Goal: Information Seeking & Learning: Learn about a topic

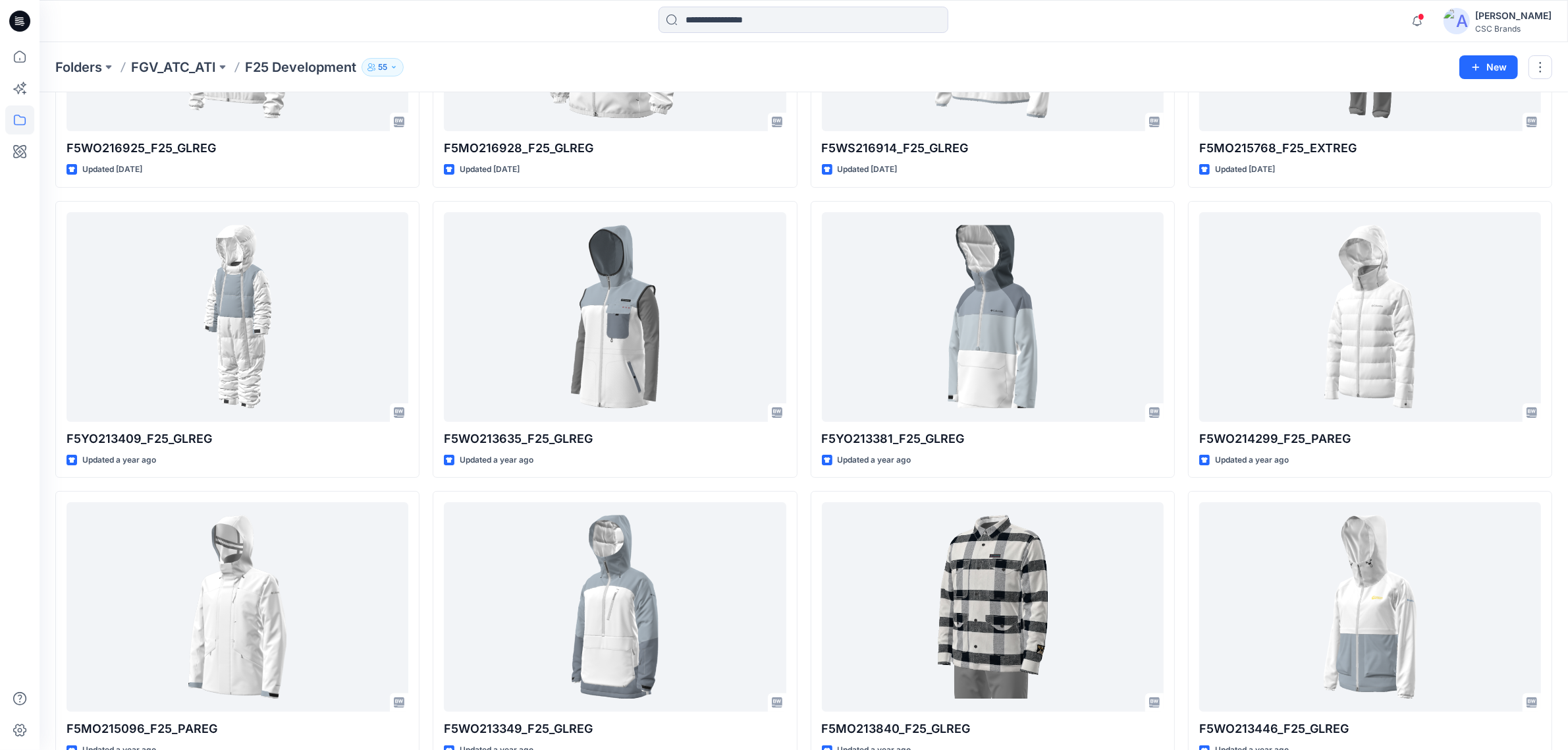
scroll to position [71, 0]
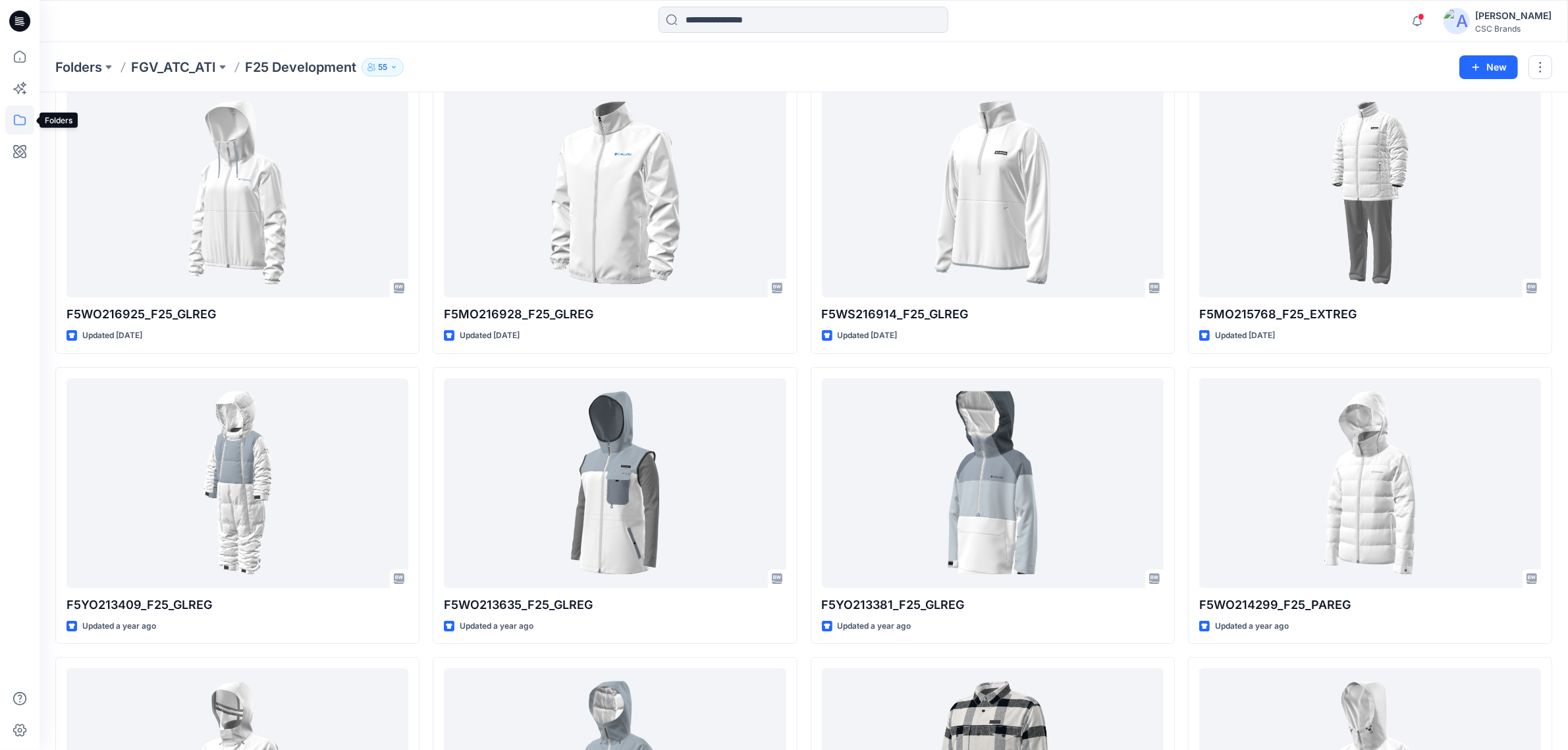
click at [21, 117] on icon at bounding box center [19, 120] width 12 height 11
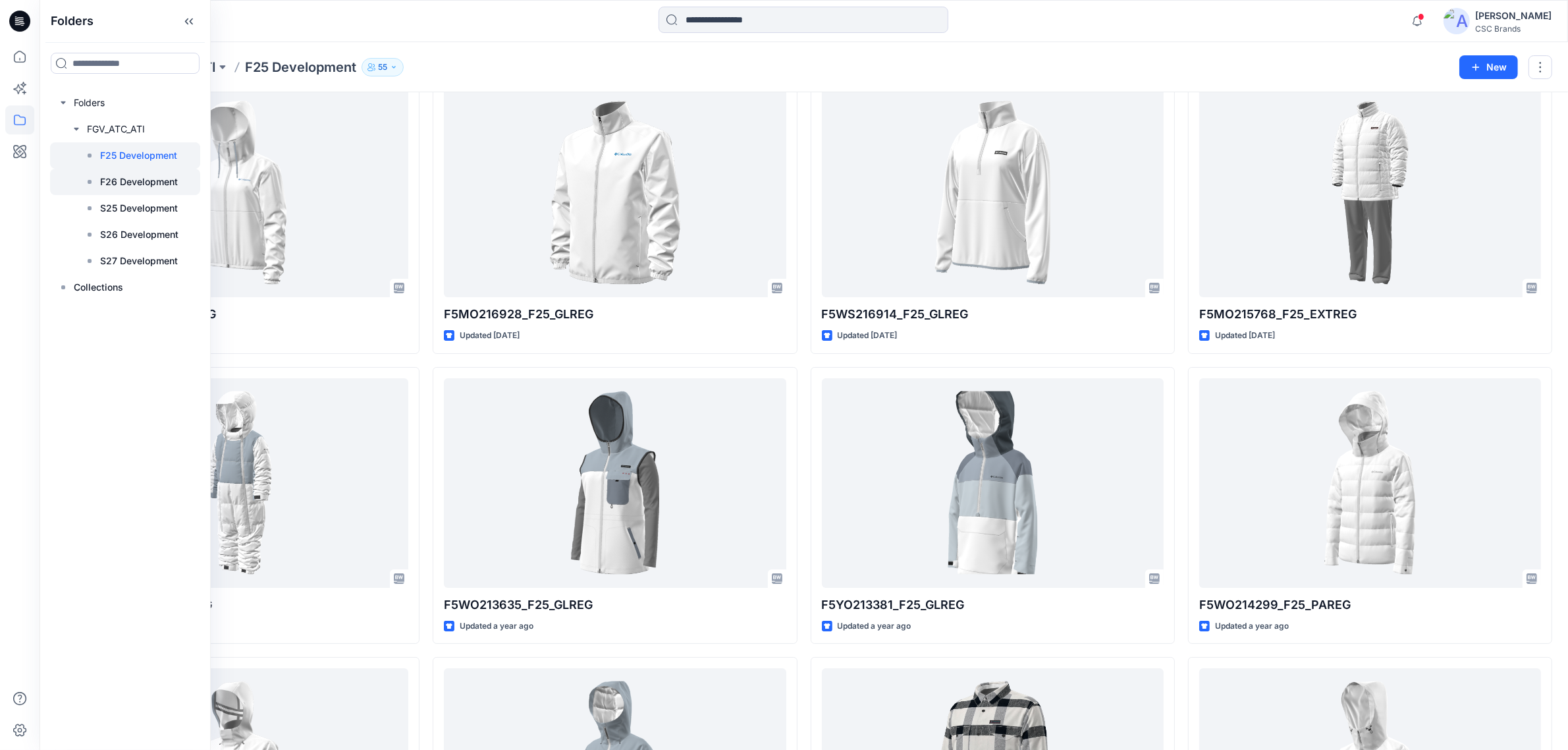
click at [143, 189] on div at bounding box center [125, 182] width 150 height 27
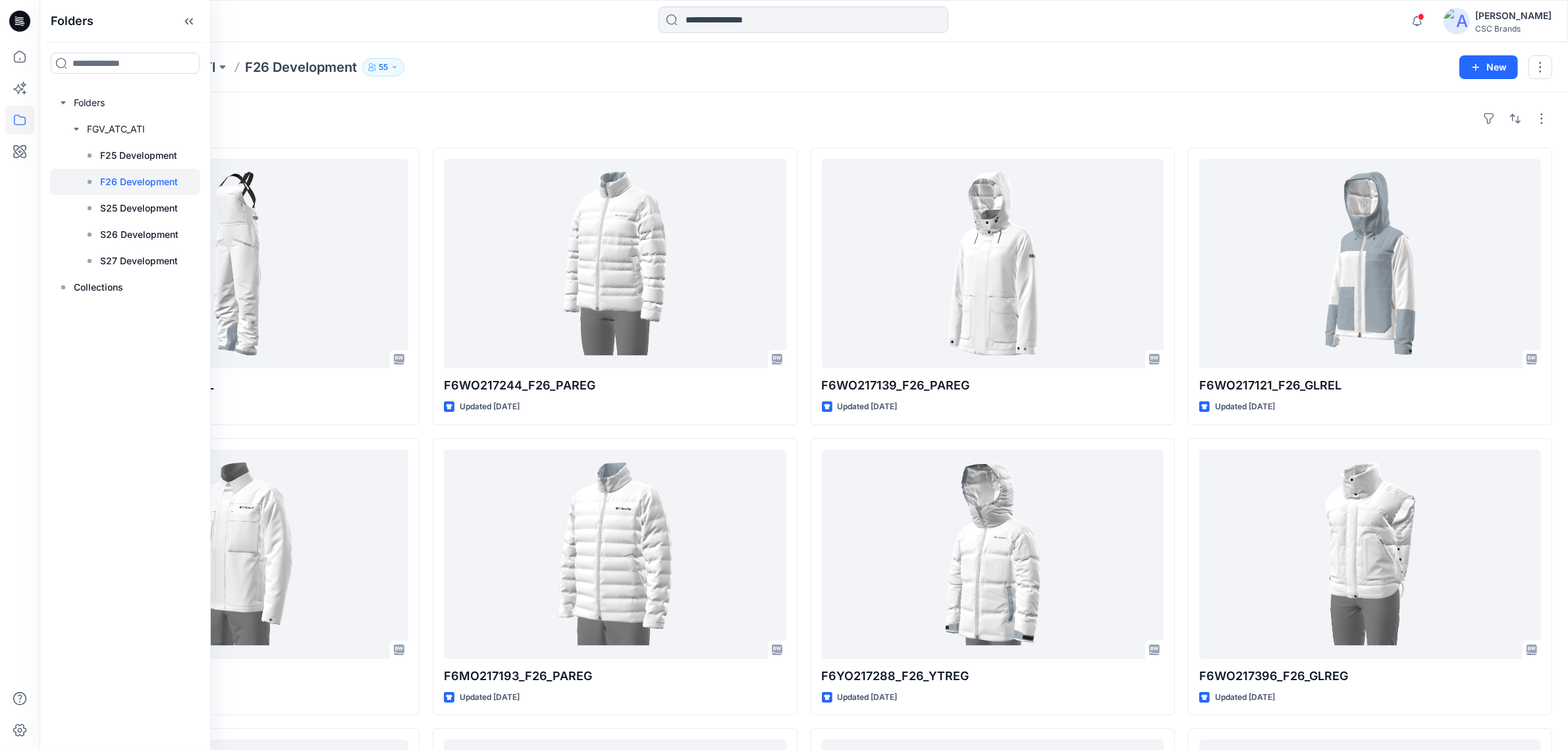
click at [472, 125] on div "Styles" at bounding box center [803, 118] width 1497 height 21
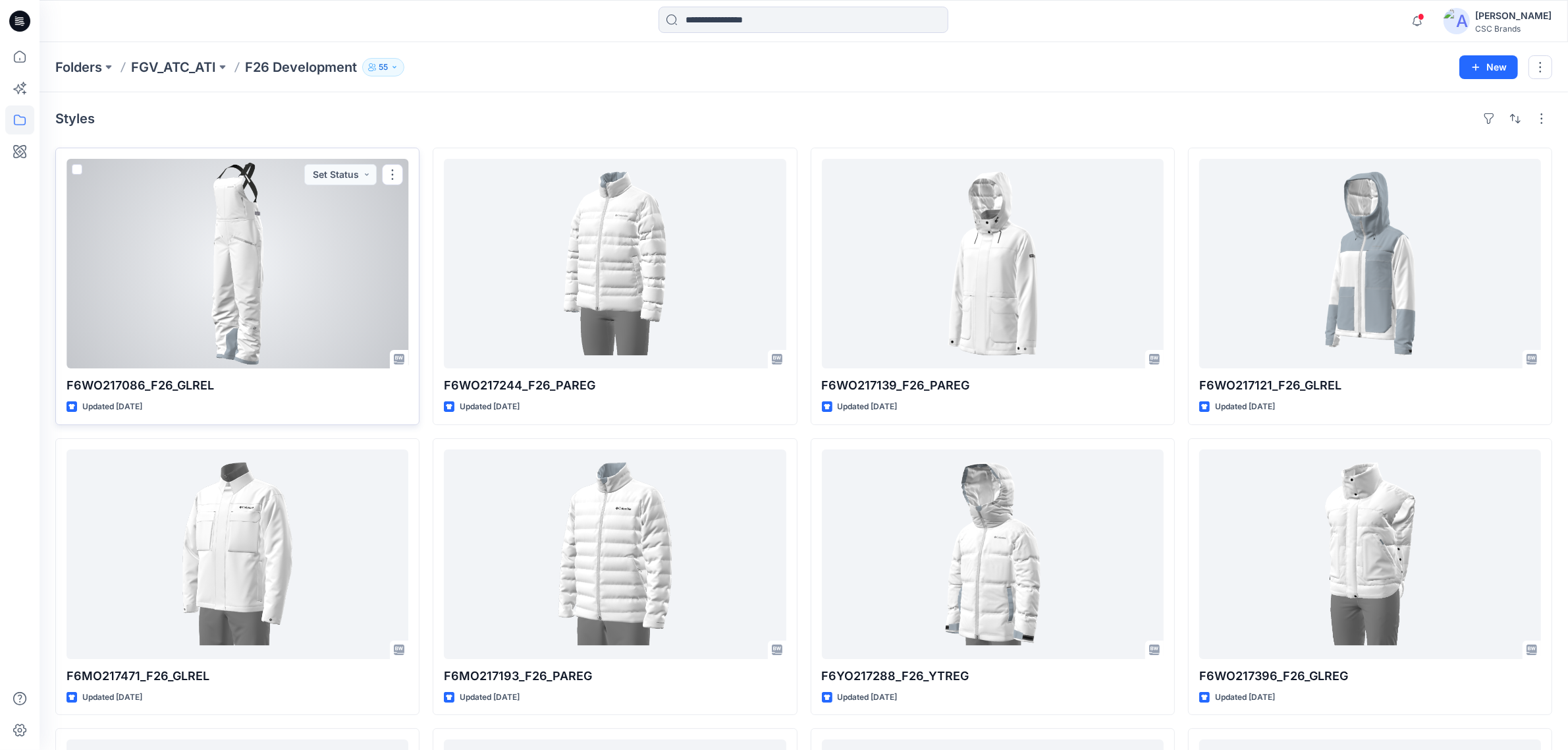
click at [336, 276] on div at bounding box center [237, 263] width 341 height 210
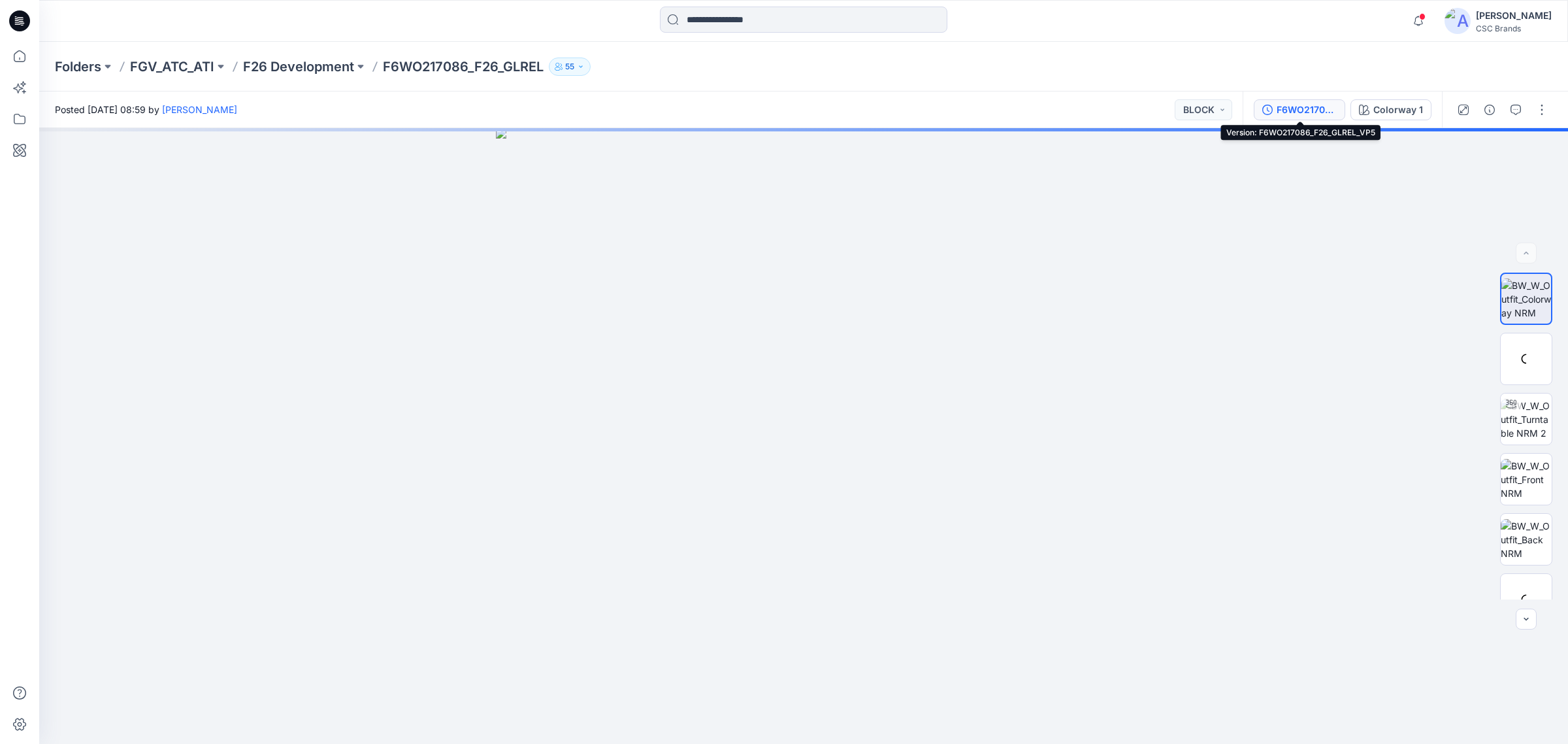
click at [1303, 105] on div "F6WO217086_F26_GLREL_VP5" at bounding box center [1307, 110] width 60 height 14
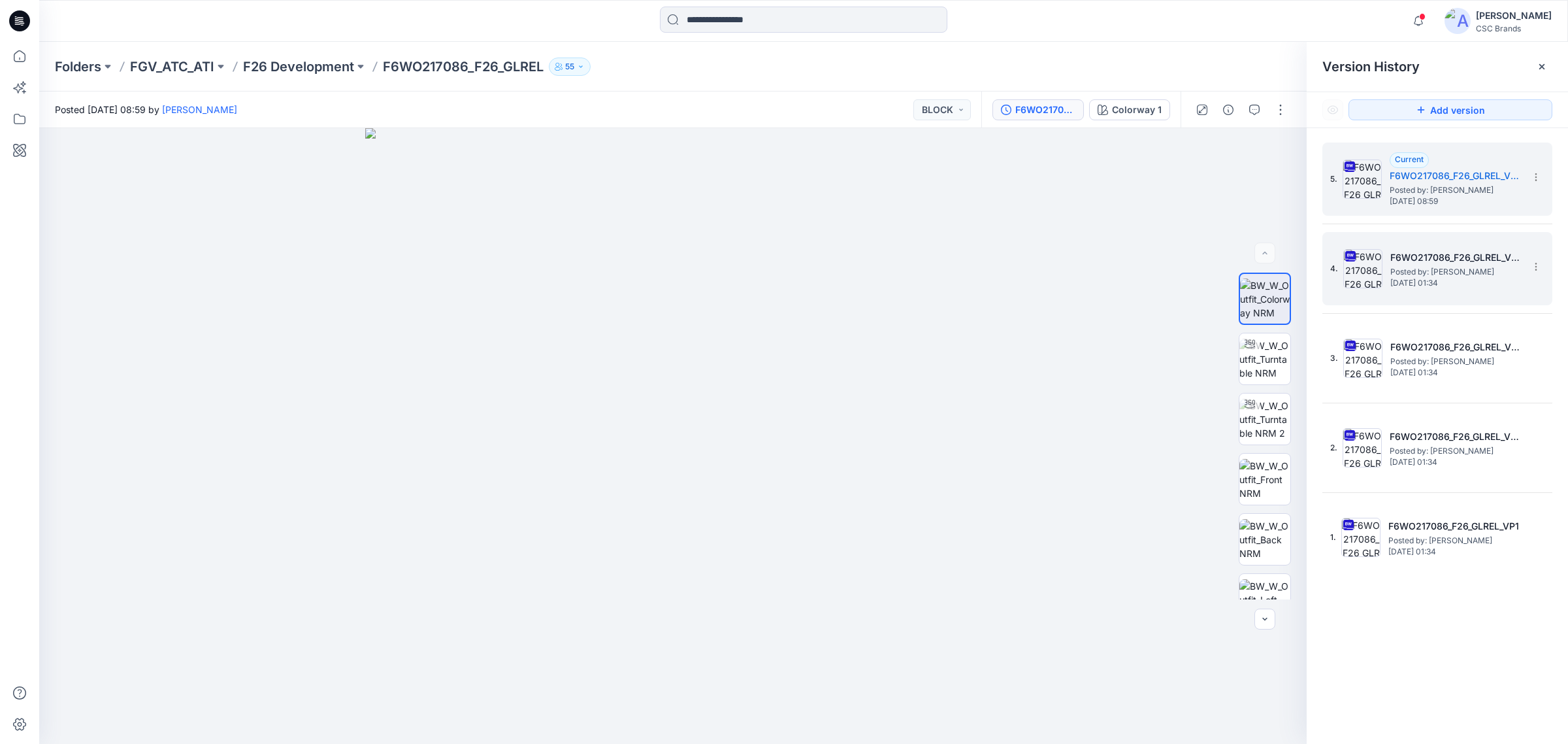
click at [1419, 279] on span "[DATE] 01:34" at bounding box center [1456, 283] width 131 height 9
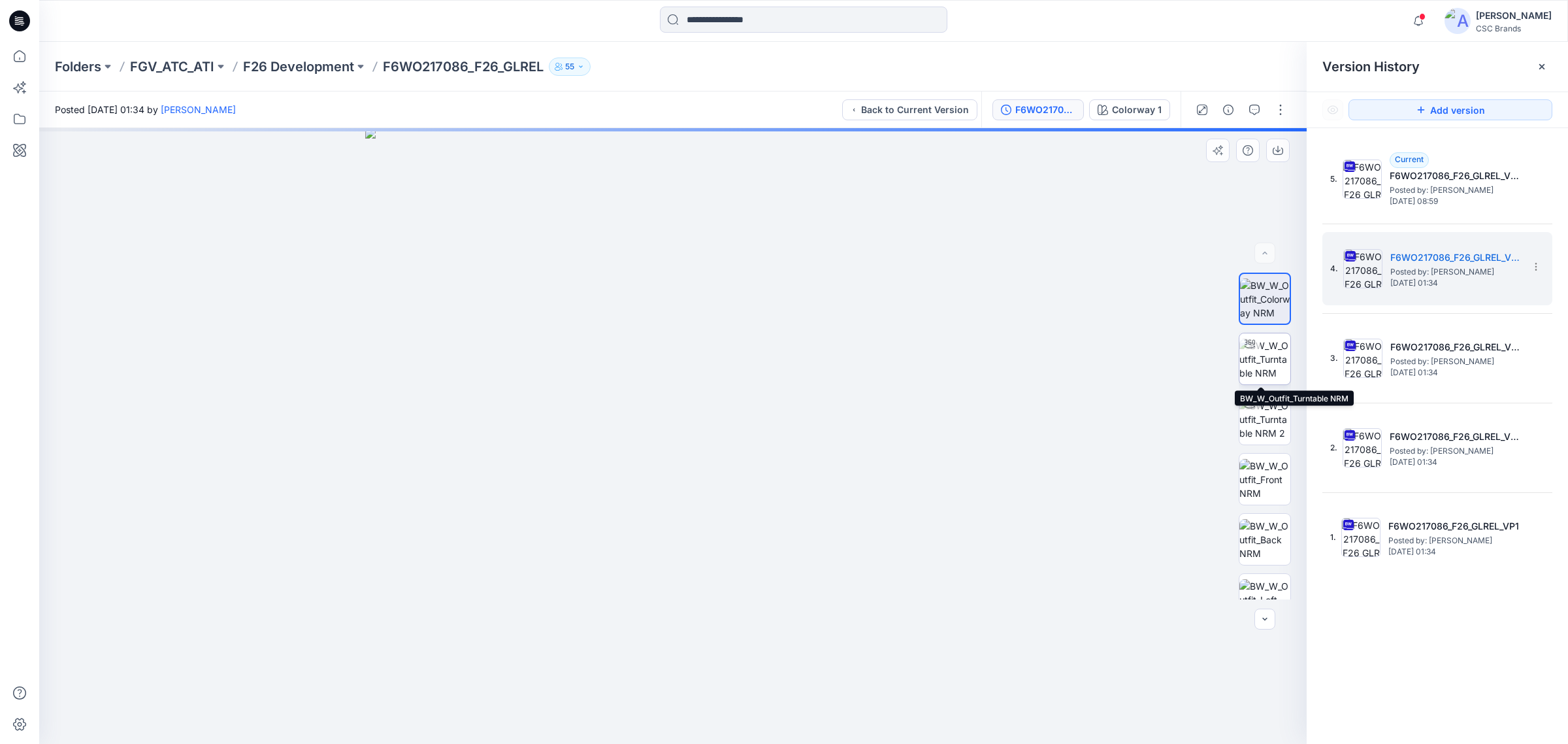
click at [1263, 357] on img at bounding box center [1266, 360] width 51 height 41
drag, startPoint x: 785, startPoint y: 732, endPoint x: 606, endPoint y: 707, distance: 180.7
click at [606, 707] on div at bounding box center [673, 436] width 1268 height 616
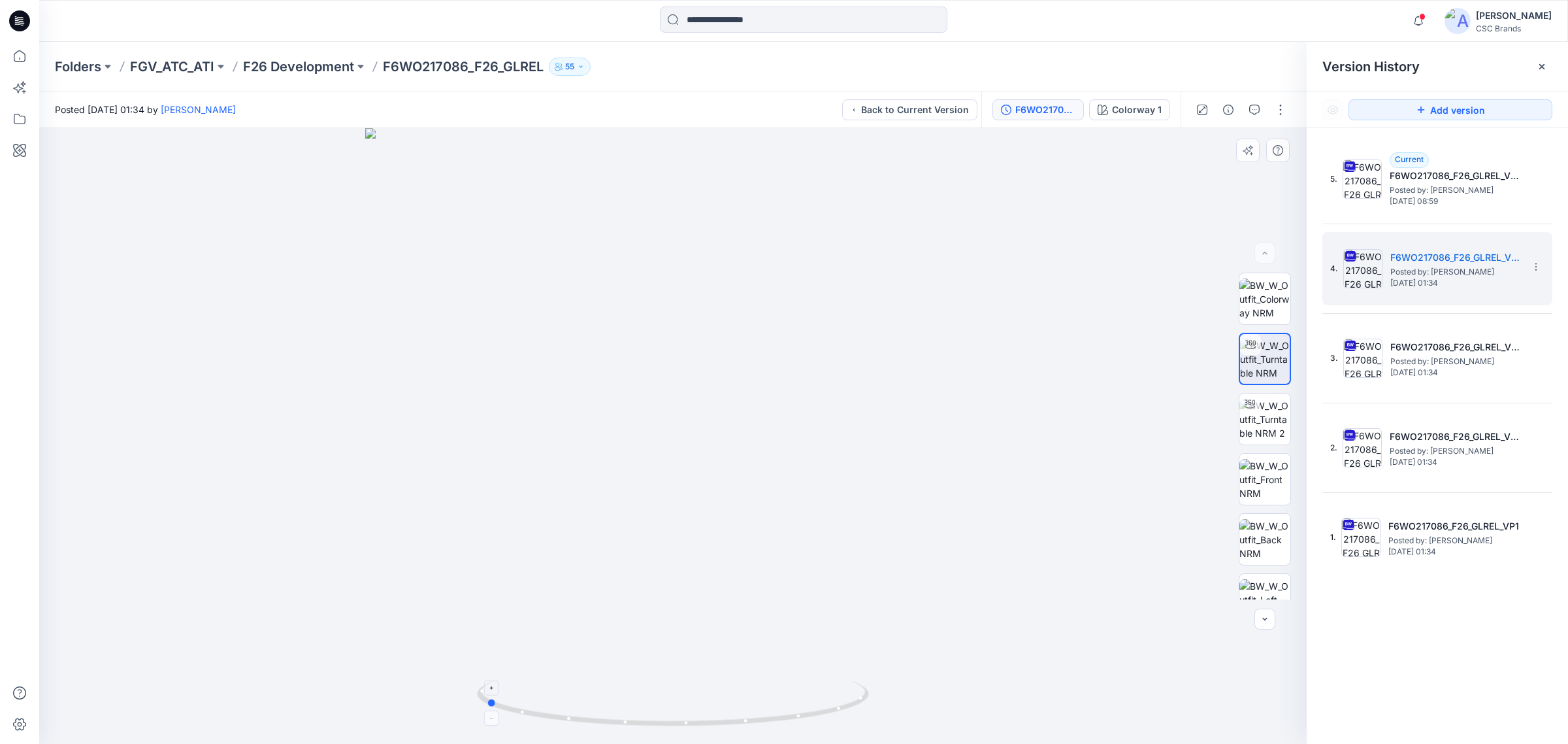
drag, startPoint x: 732, startPoint y: 728, endPoint x: 723, endPoint y: 725, distance: 9.5
click at [723, 725] on icon at bounding box center [674, 705] width 395 height 49
click at [1449, 173] on h5 "F6WO217086_F26_GLREL_VP5" at bounding box center [1456, 176] width 131 height 16
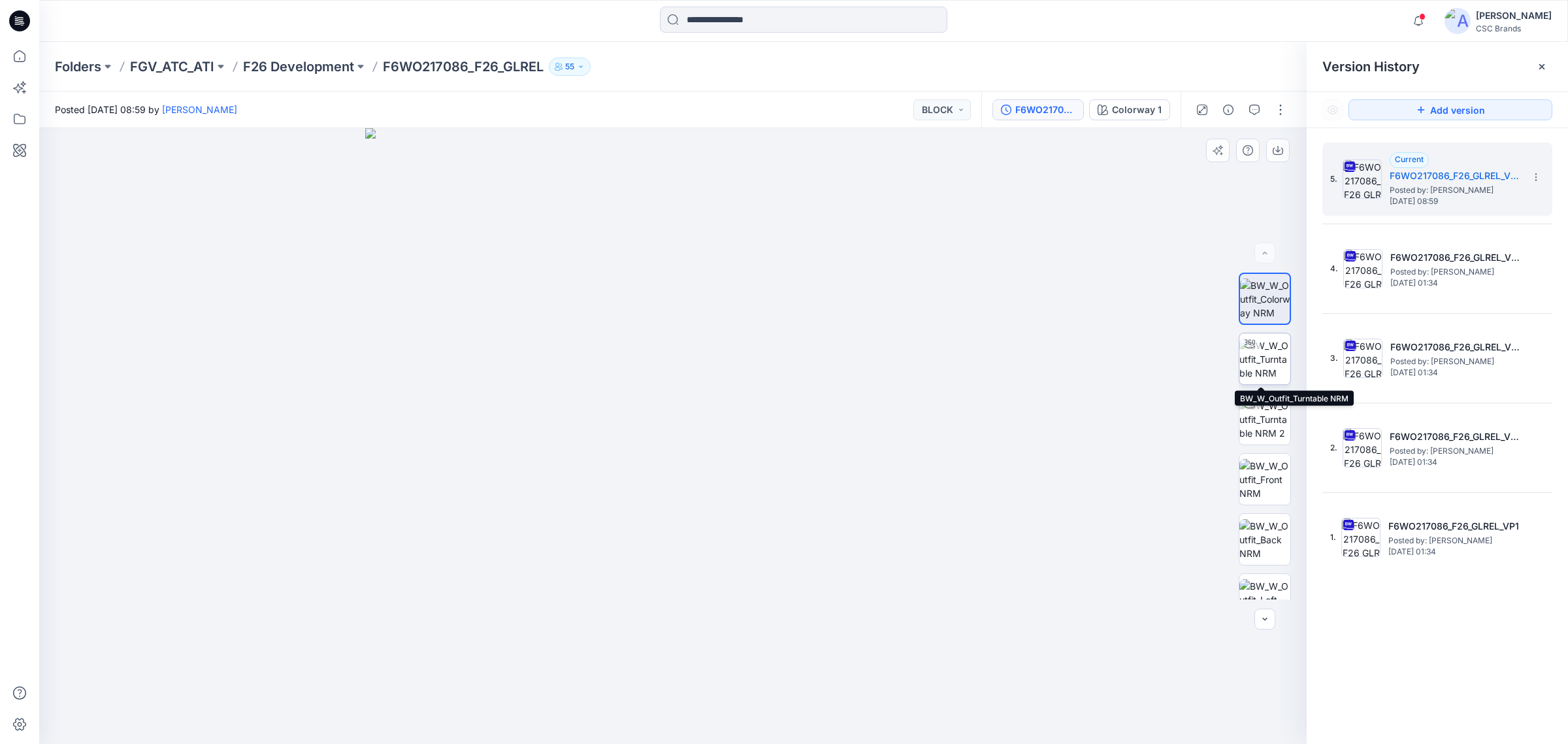
click at [1258, 352] on img at bounding box center [1266, 360] width 51 height 41
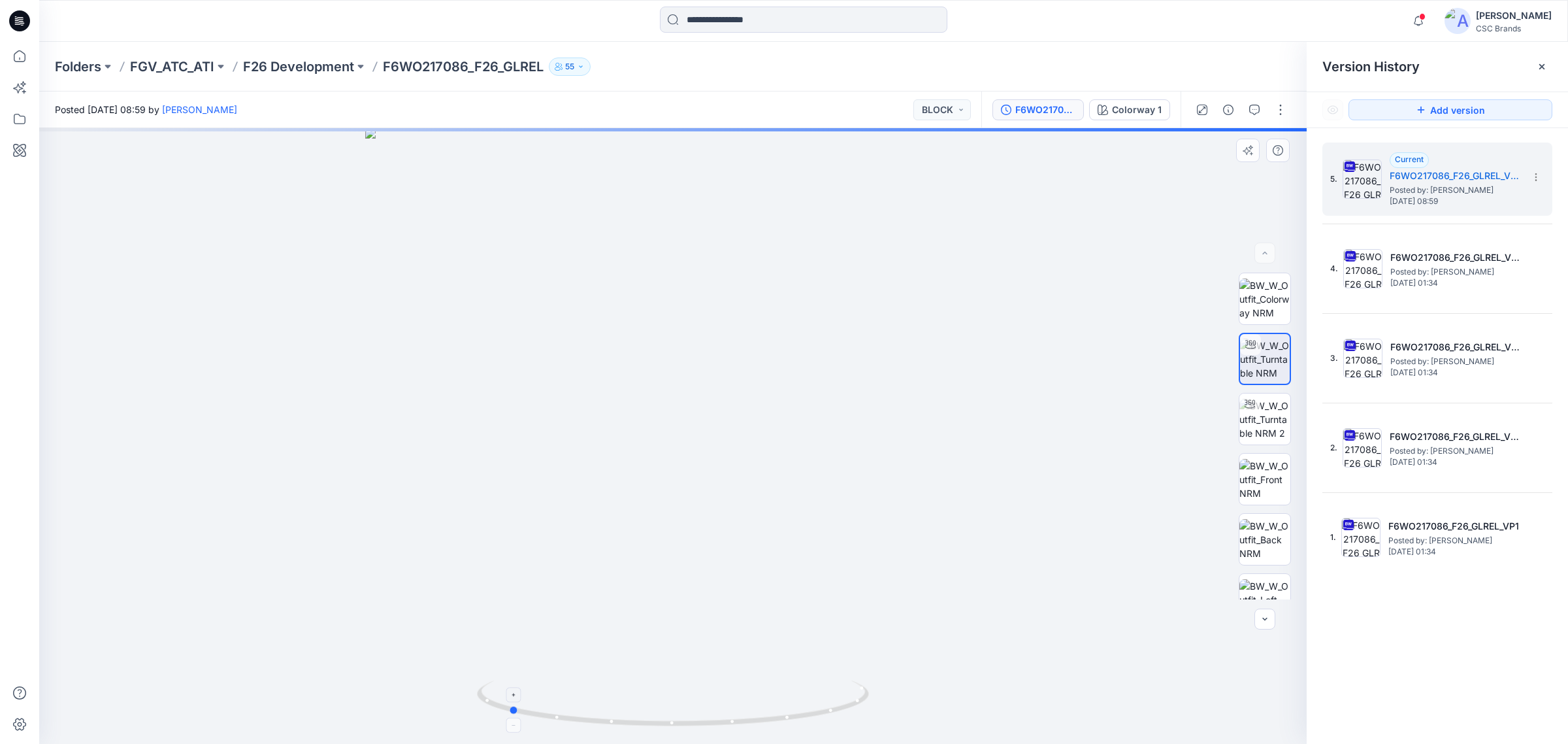
drag, startPoint x: 786, startPoint y: 723, endPoint x: 616, endPoint y: 729, distance: 170.1
click at [616, 729] on icon at bounding box center [674, 705] width 395 height 49
